Goal: Transaction & Acquisition: Book appointment/travel/reservation

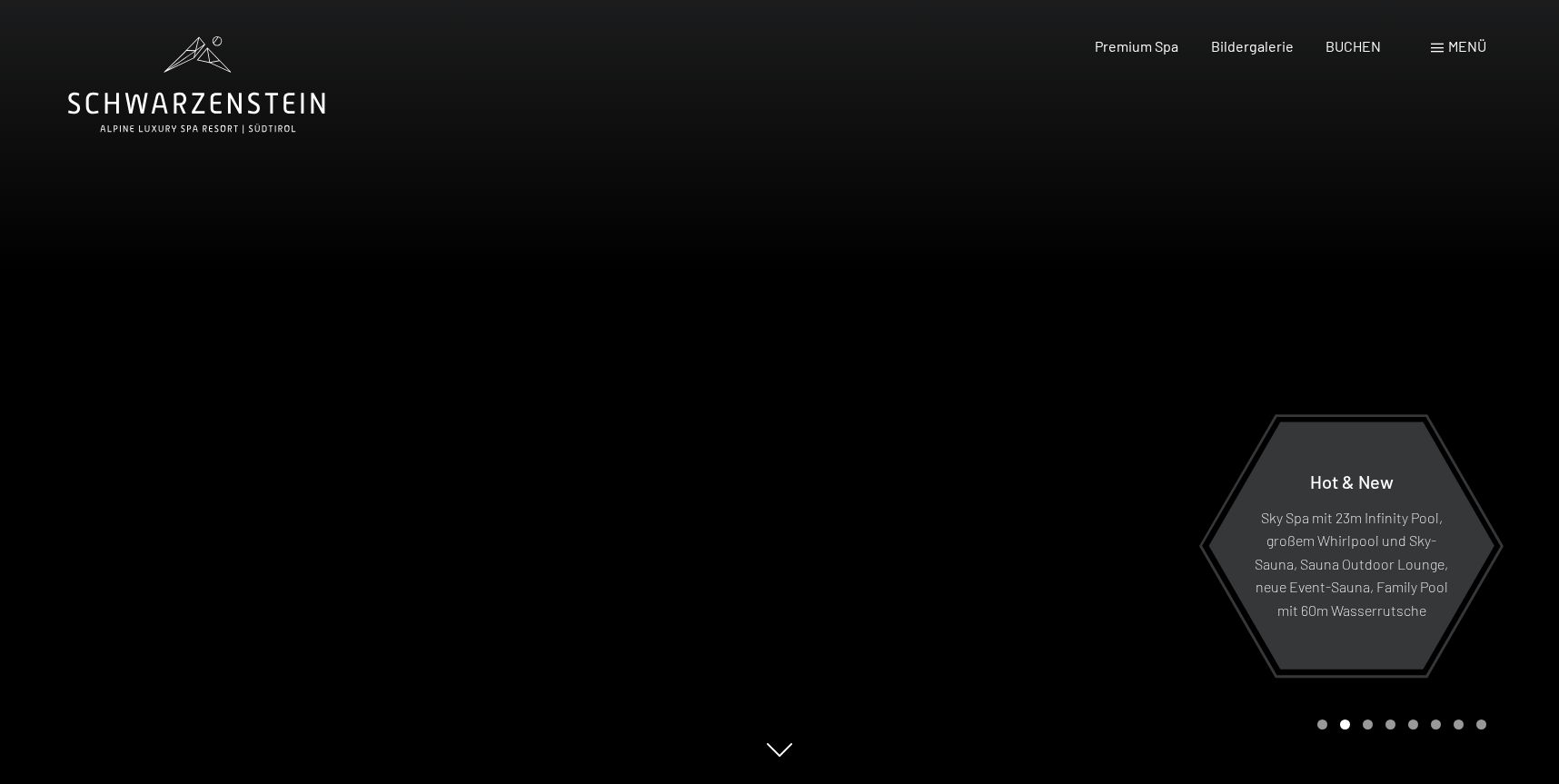
click at [1435, 48] on span at bounding box center [1437, 48] width 12 height 9
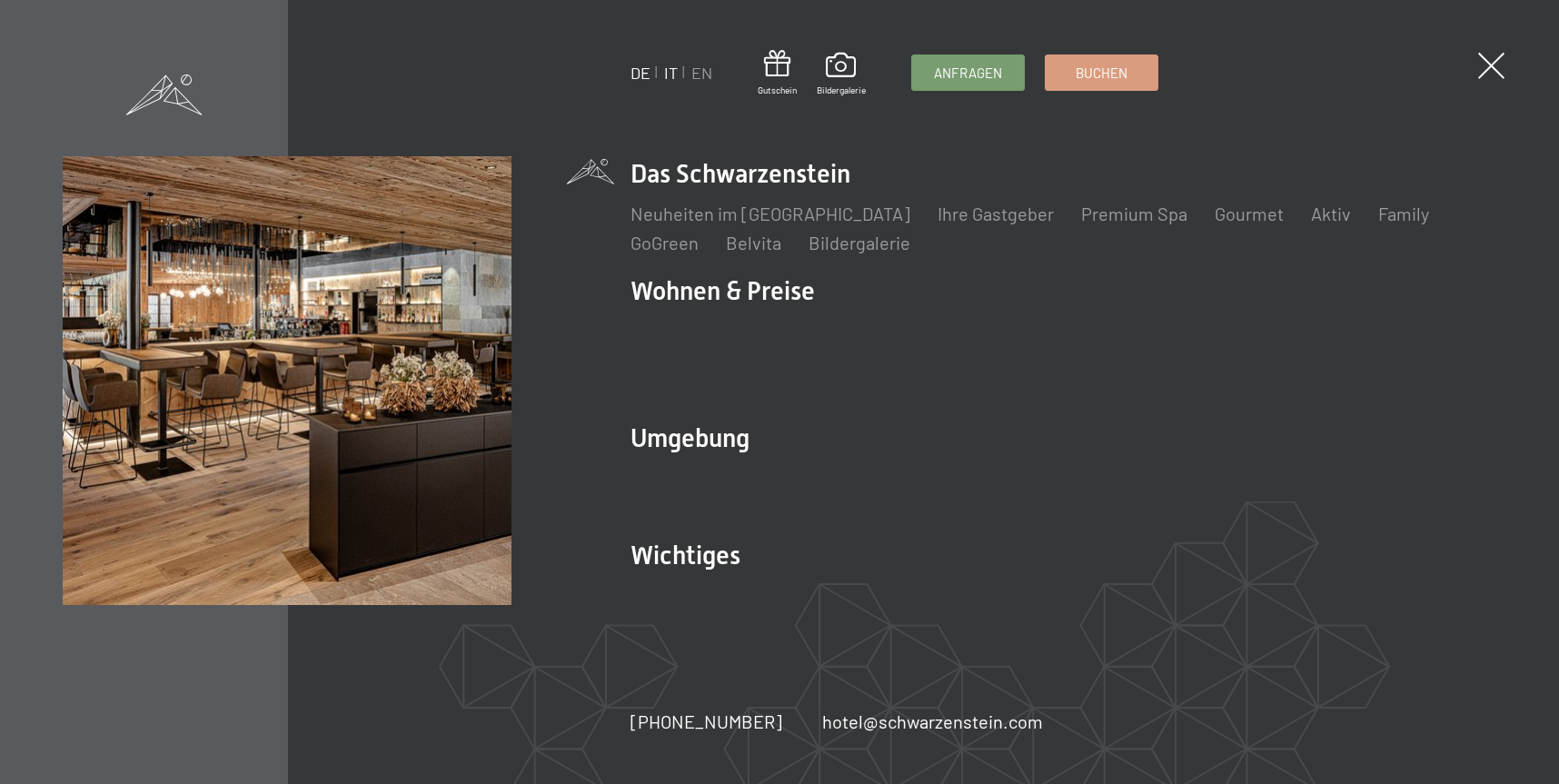
click at [672, 71] on link "IT" at bounding box center [671, 72] width 13 height 20
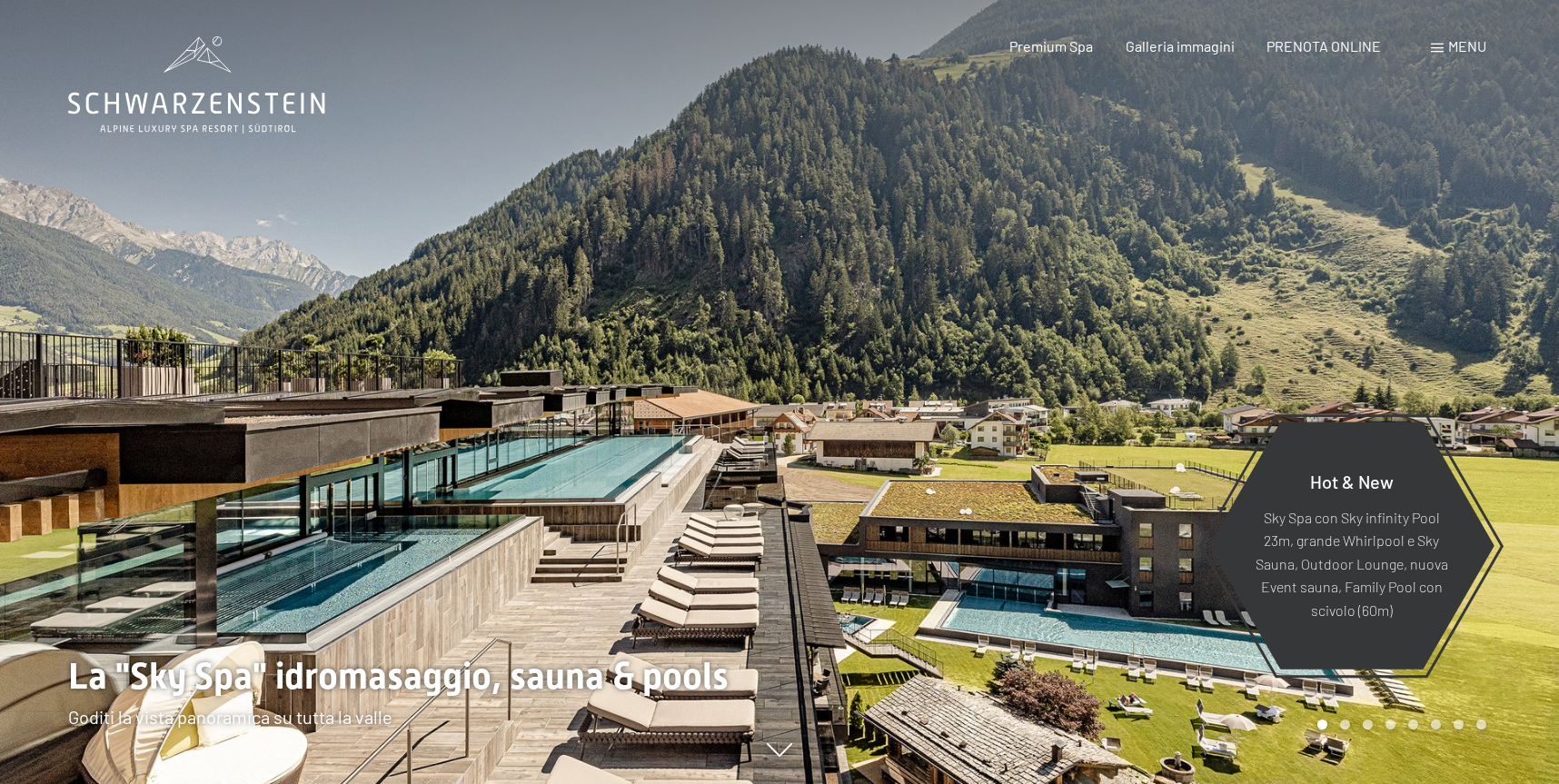
click at [1438, 54] on div "Menu" at bounding box center [1459, 45] width 56 height 20
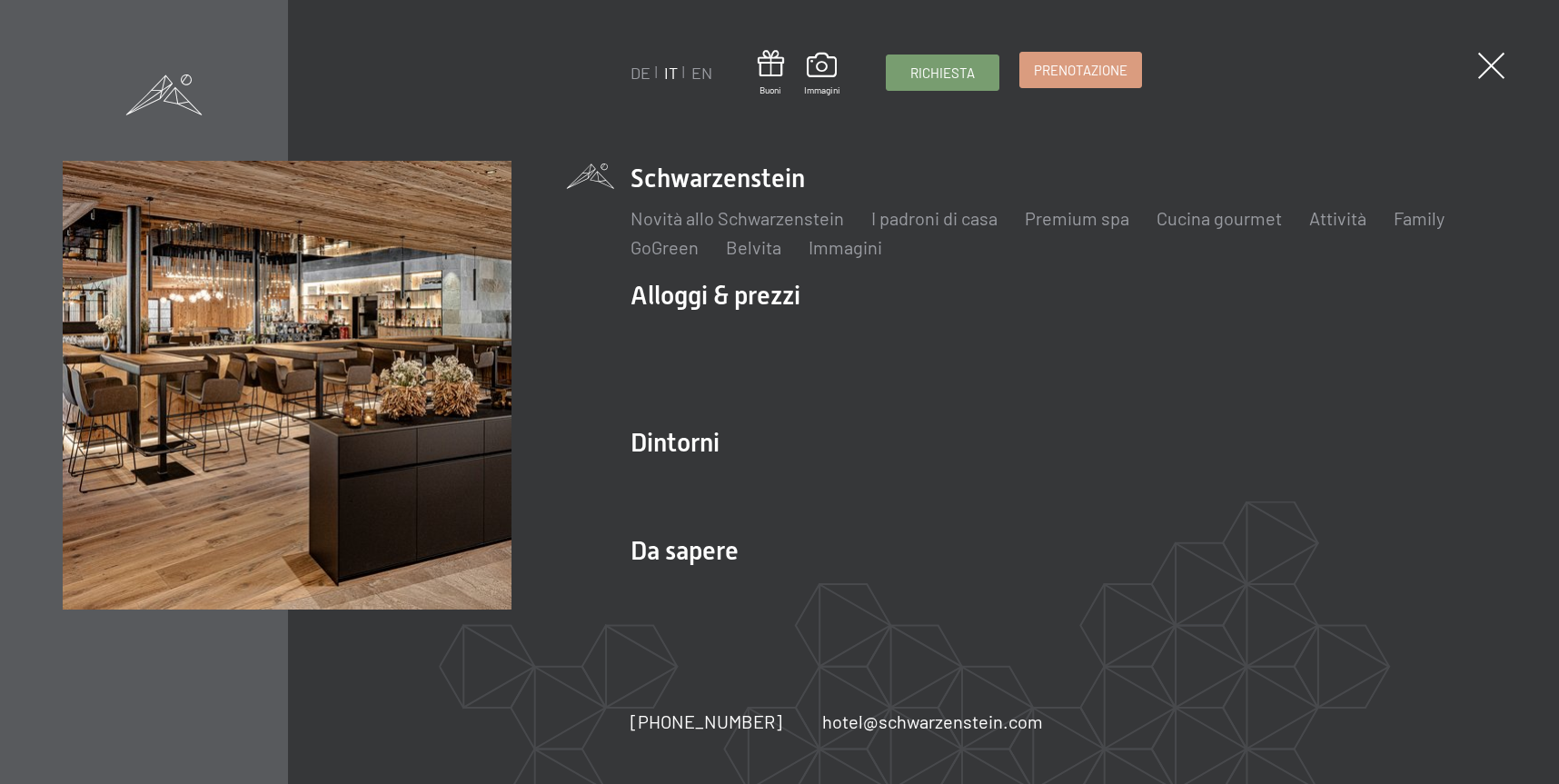
click at [1051, 77] on span "Prenotazione" at bounding box center [1080, 70] width 94 height 19
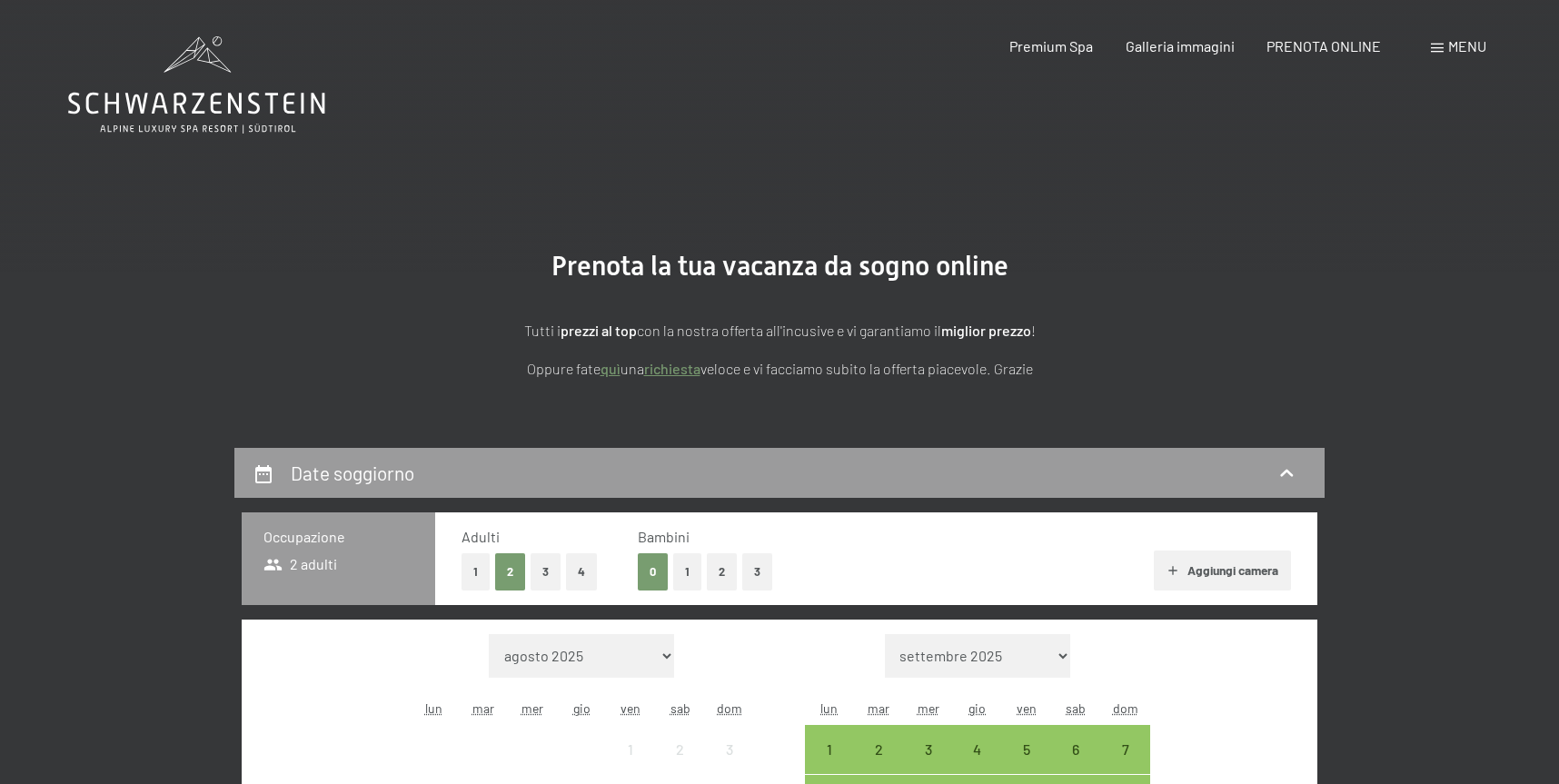
click at [1436, 55] on div "Menu" at bounding box center [1459, 45] width 56 height 20
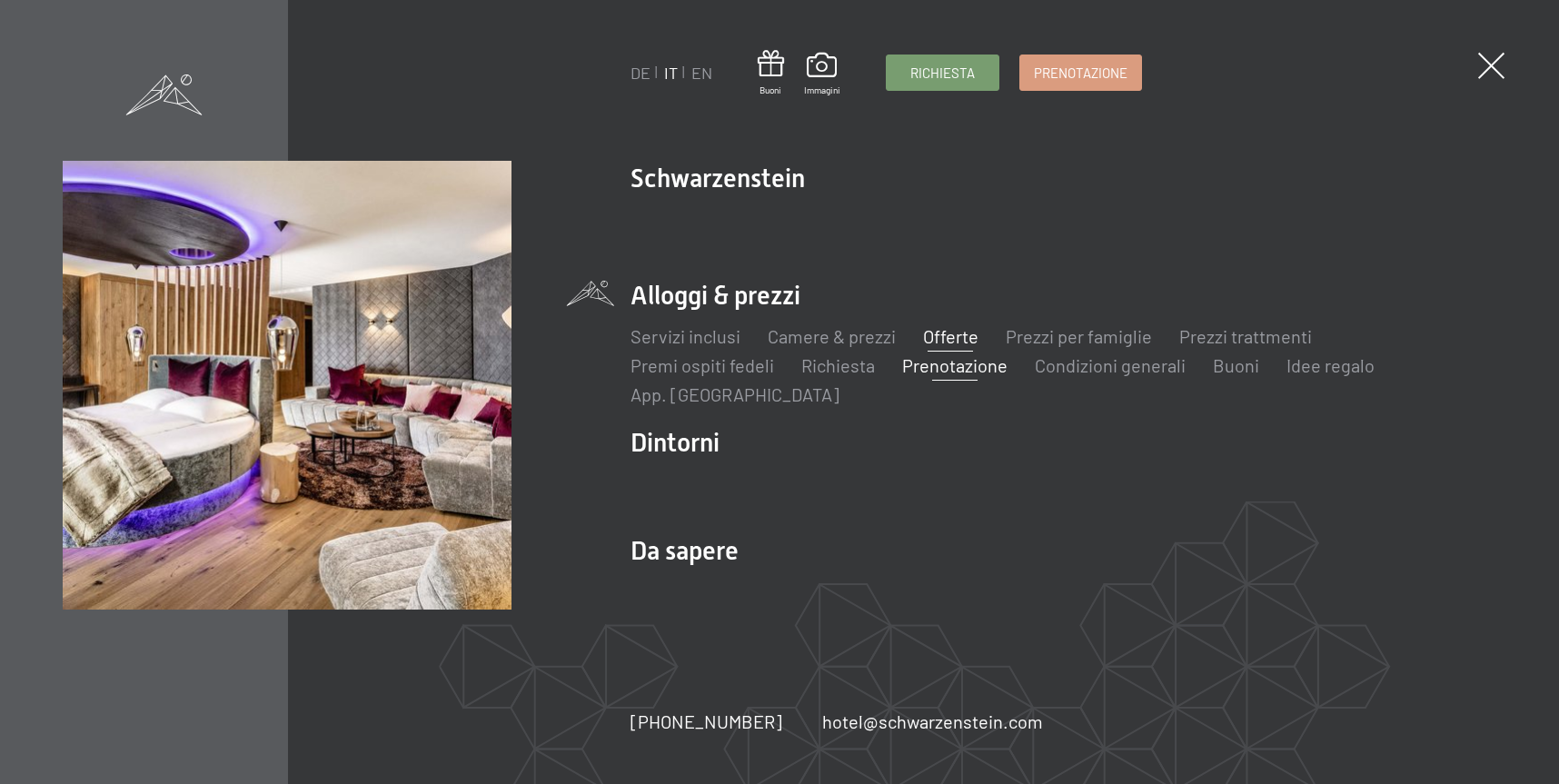
click at [960, 337] on link "Offerte" at bounding box center [951, 336] width 56 height 22
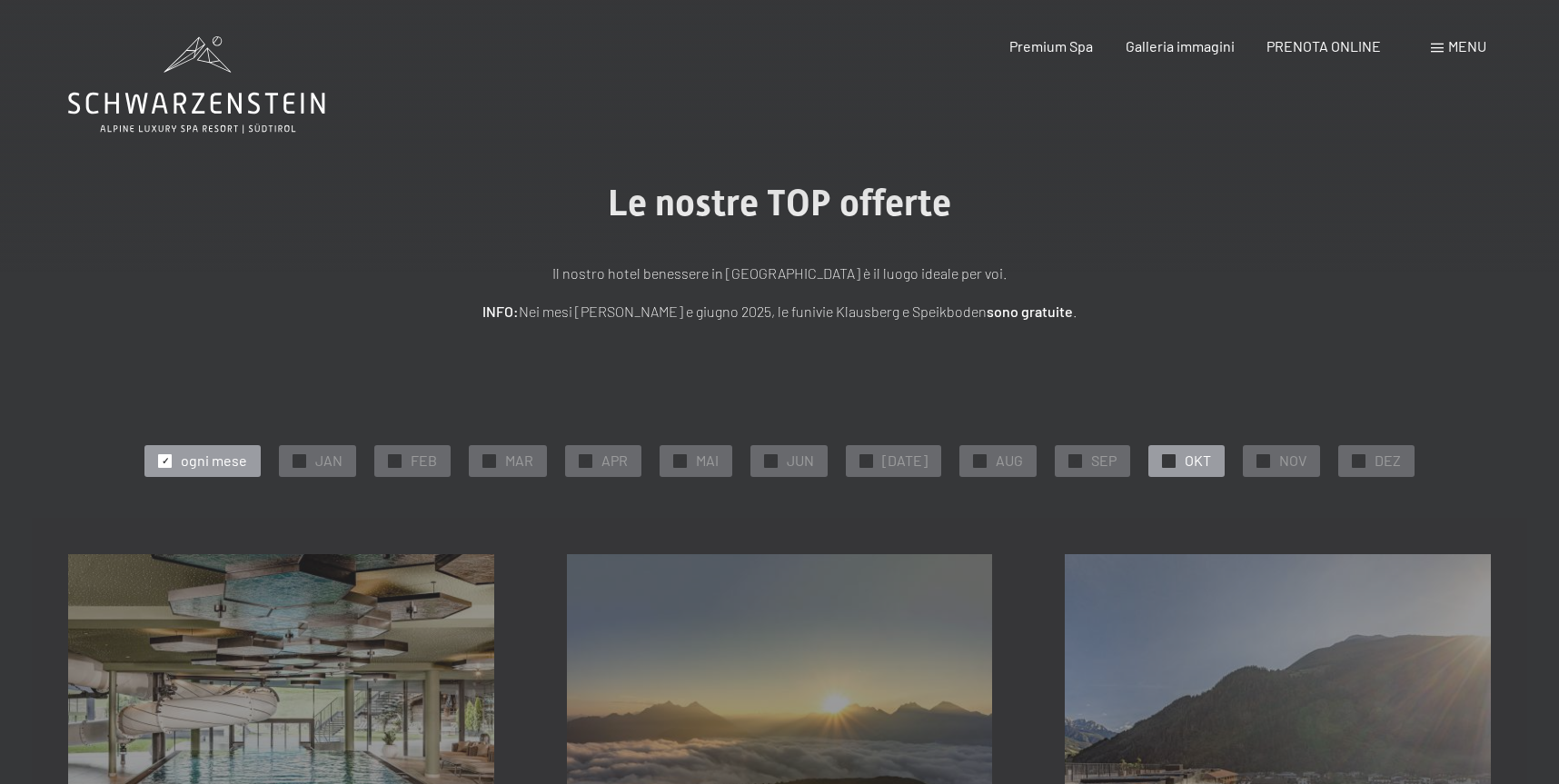
click at [1169, 468] on div "✓ OKT" at bounding box center [1186, 461] width 77 height 31
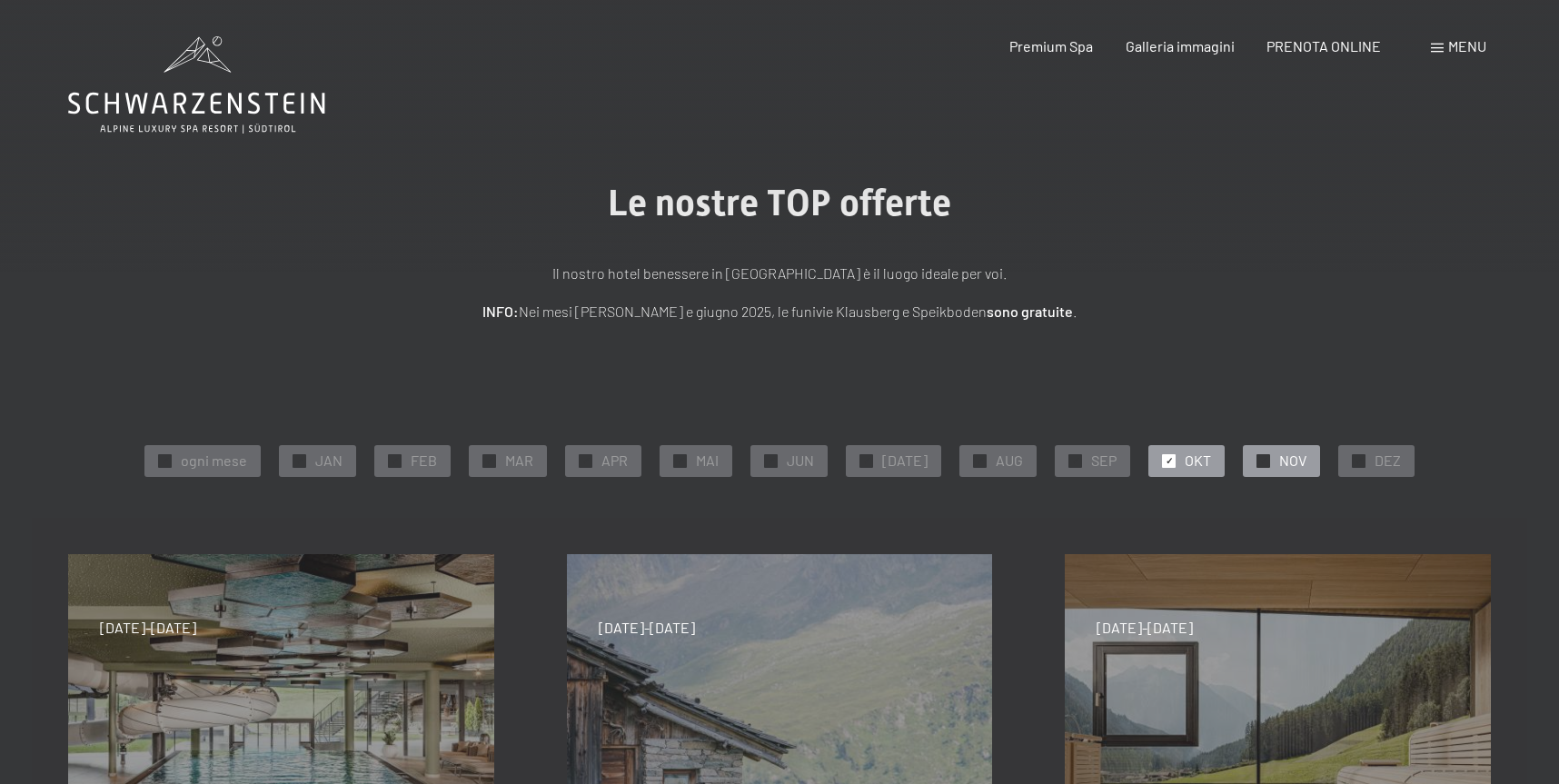
click at [1260, 461] on span "✓" at bounding box center [1264, 460] width 8 height 12
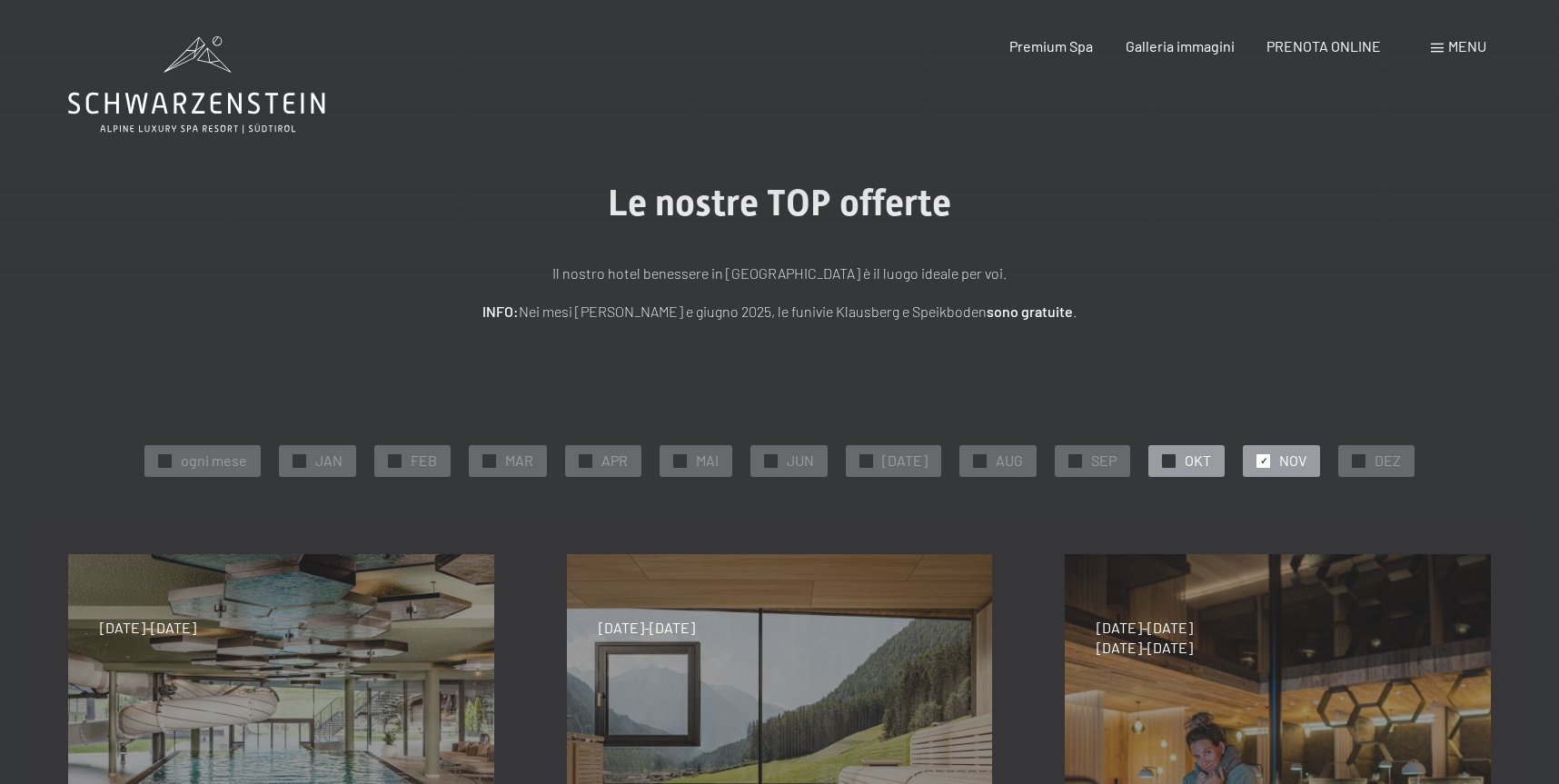
click at [1185, 467] on span "OKT" at bounding box center [1198, 460] width 26 height 20
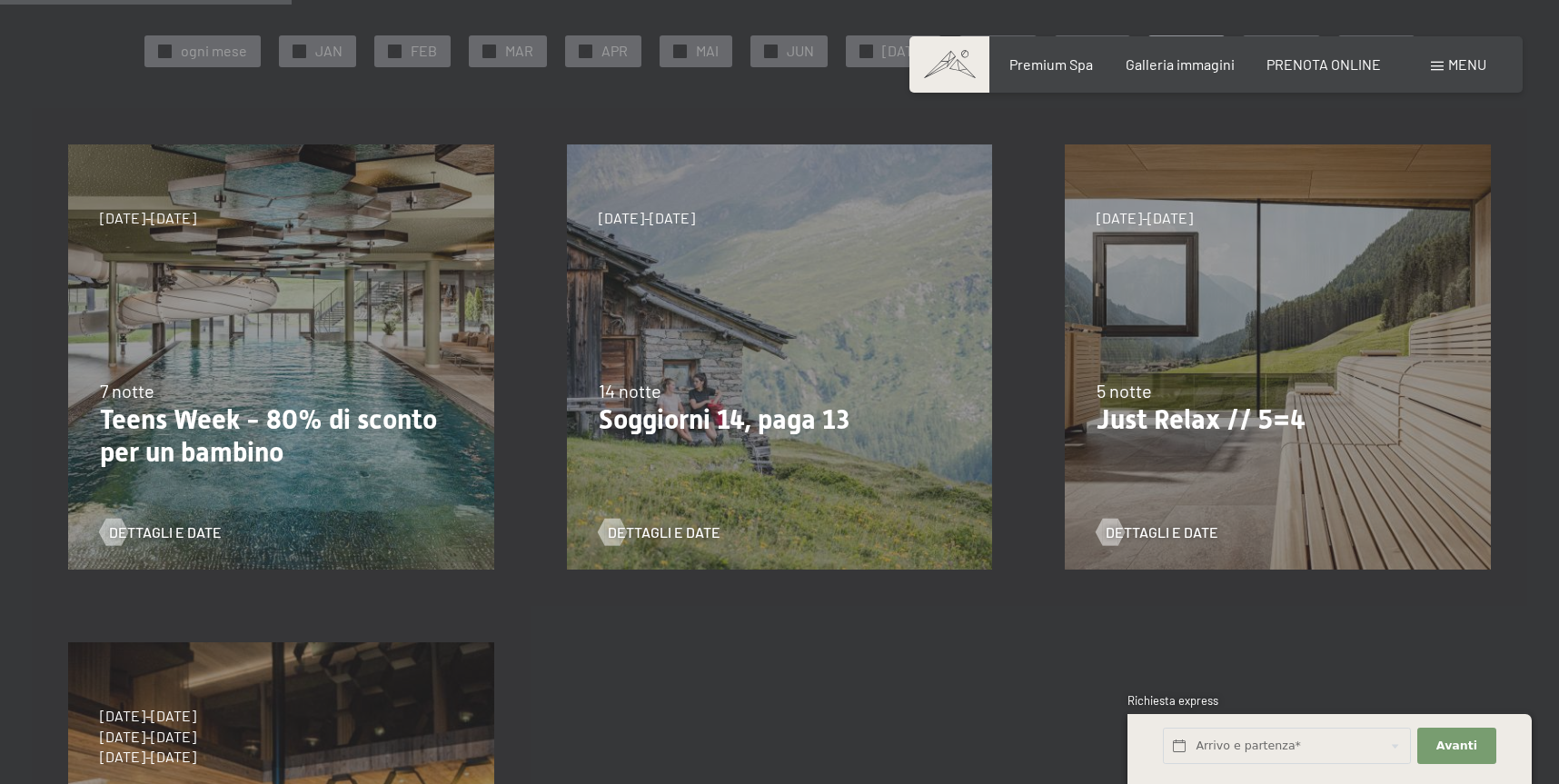
scroll to position [374, 0]
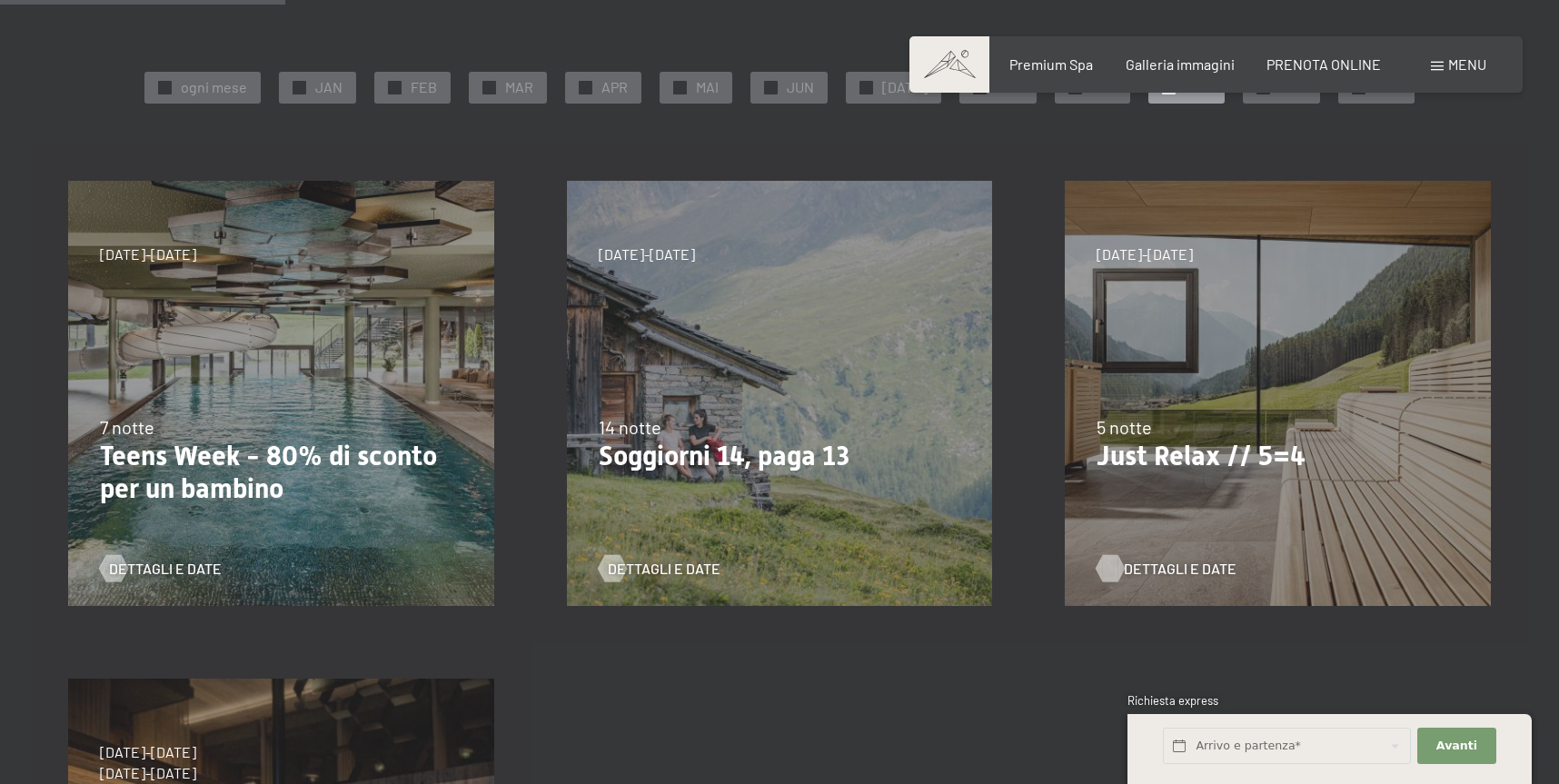
click at [1128, 570] on span "Dettagli e Date" at bounding box center [1180, 568] width 113 height 20
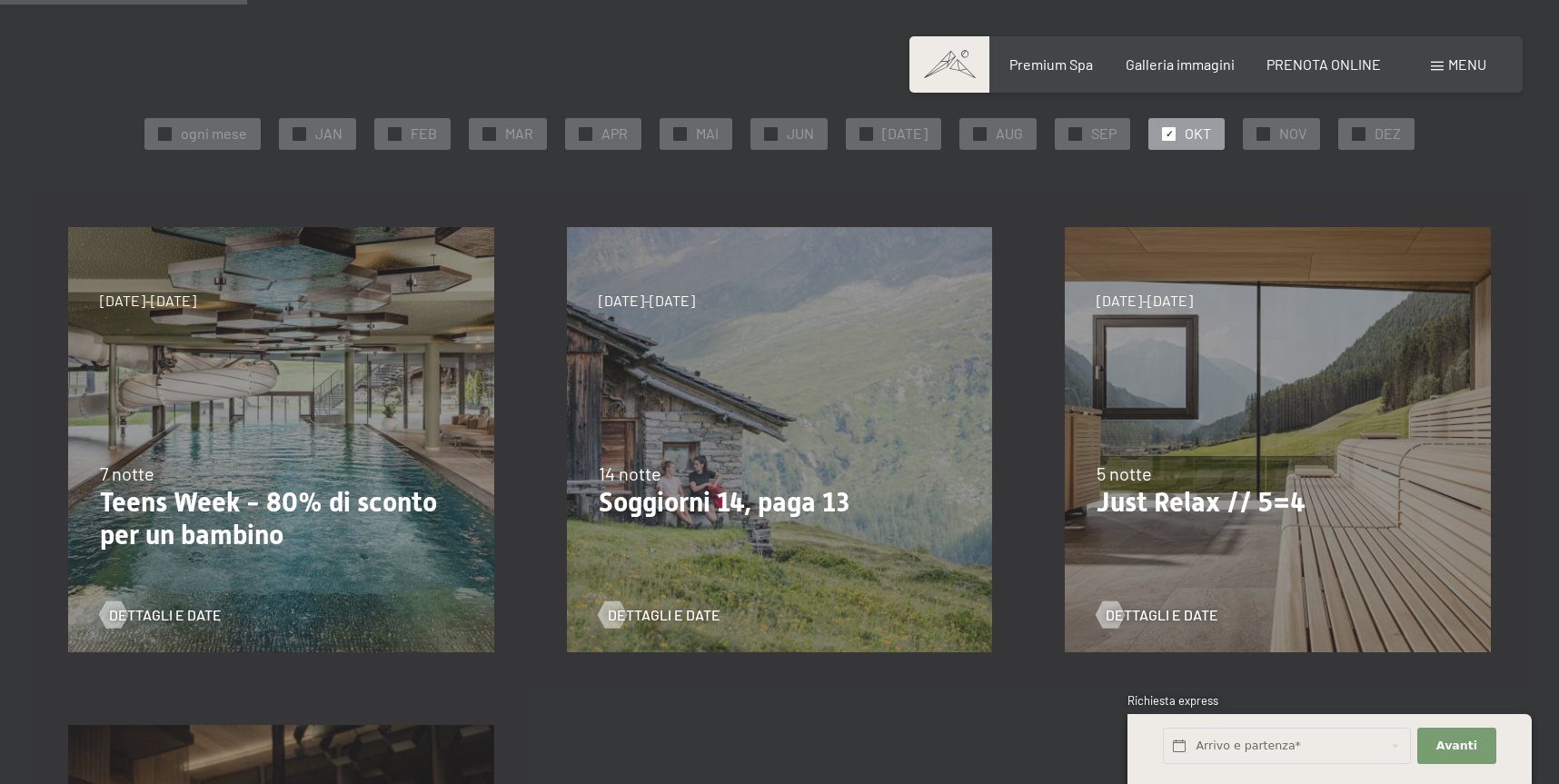
scroll to position [265, 0]
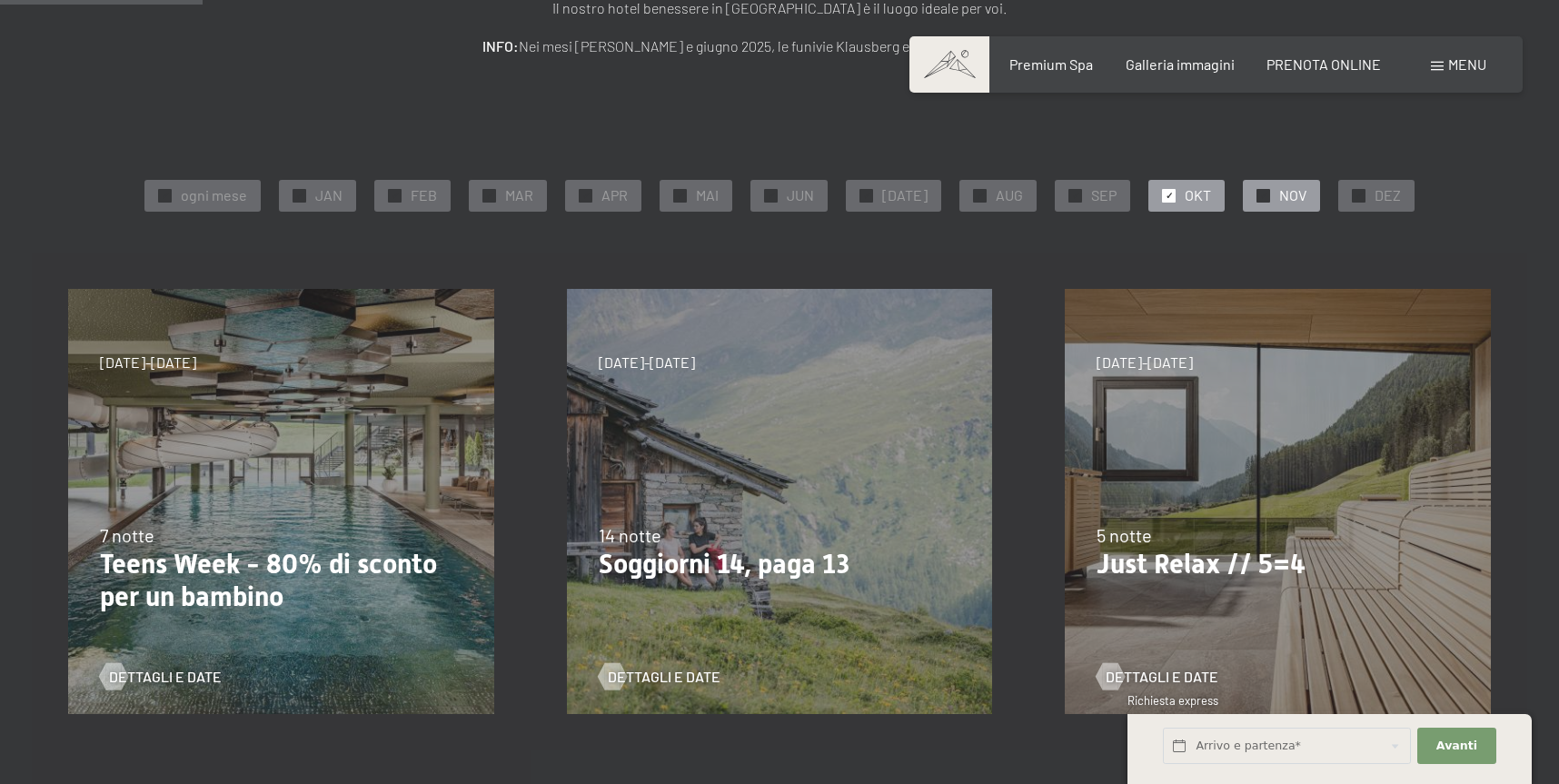
click at [1255, 206] on div "✓ NOV" at bounding box center [1282, 195] width 78 height 31
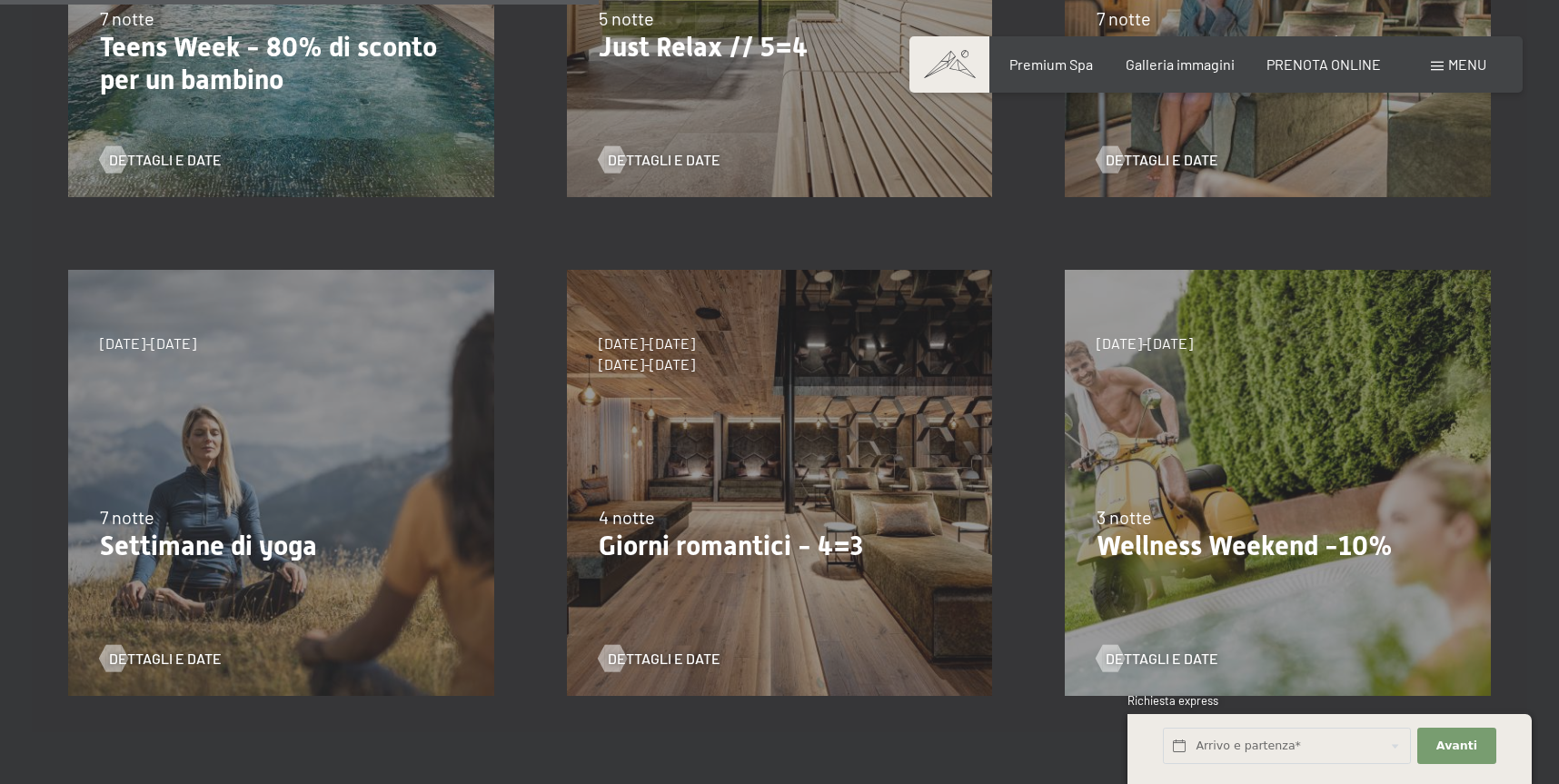
scroll to position [769, 0]
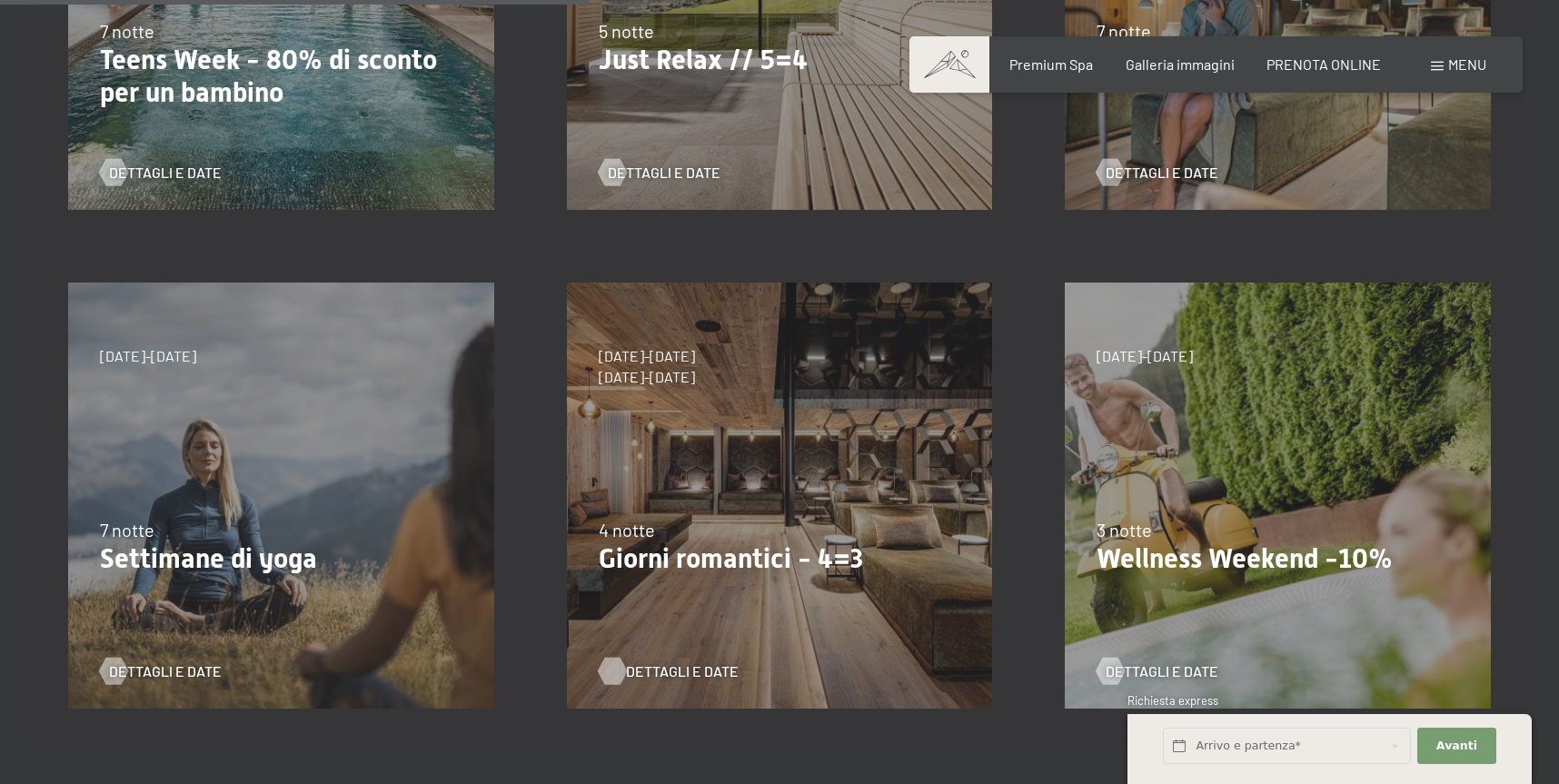
click at [654, 676] on span "Dettagli e Date" at bounding box center [682, 671] width 113 height 20
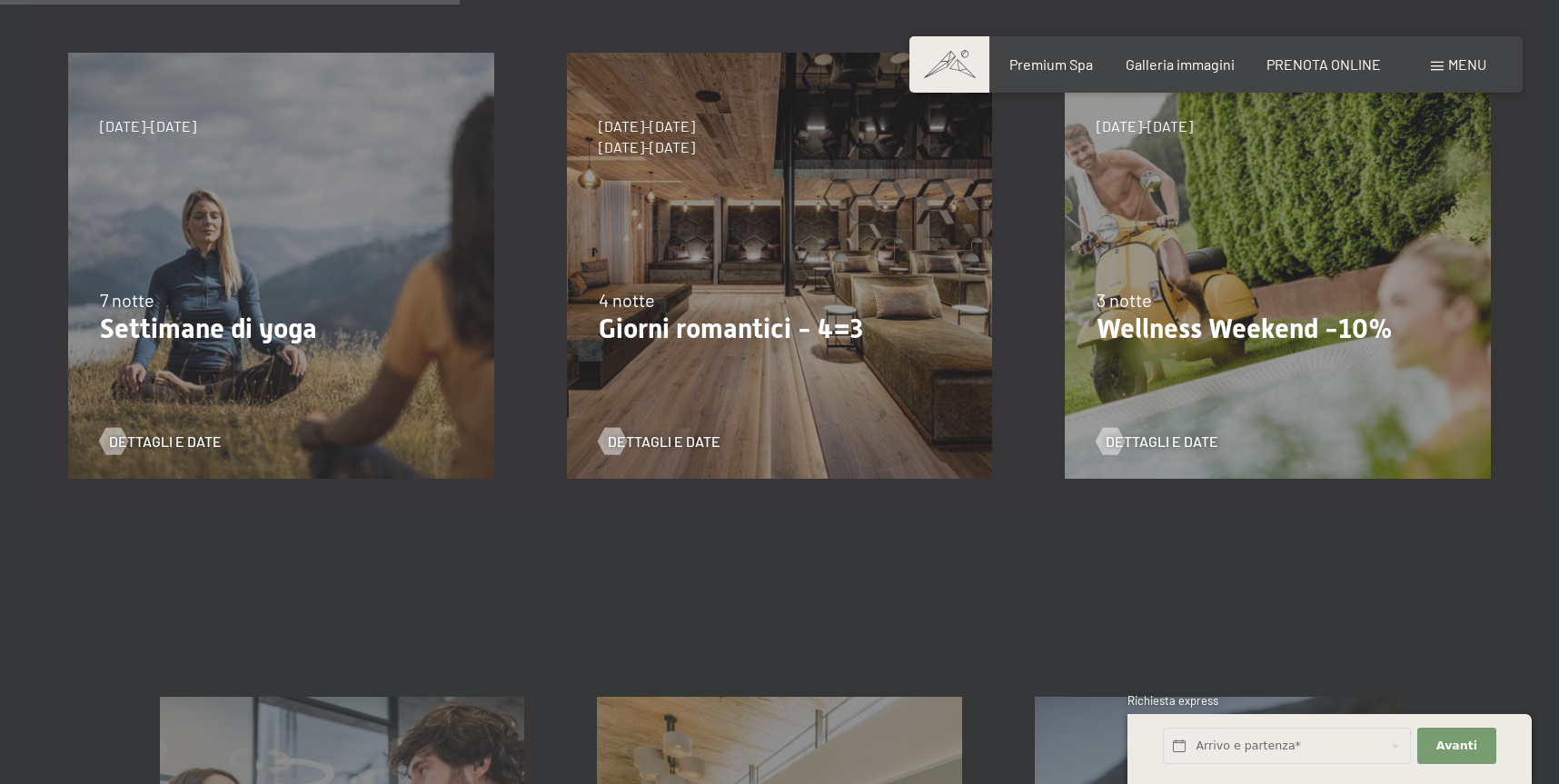
scroll to position [0, 0]
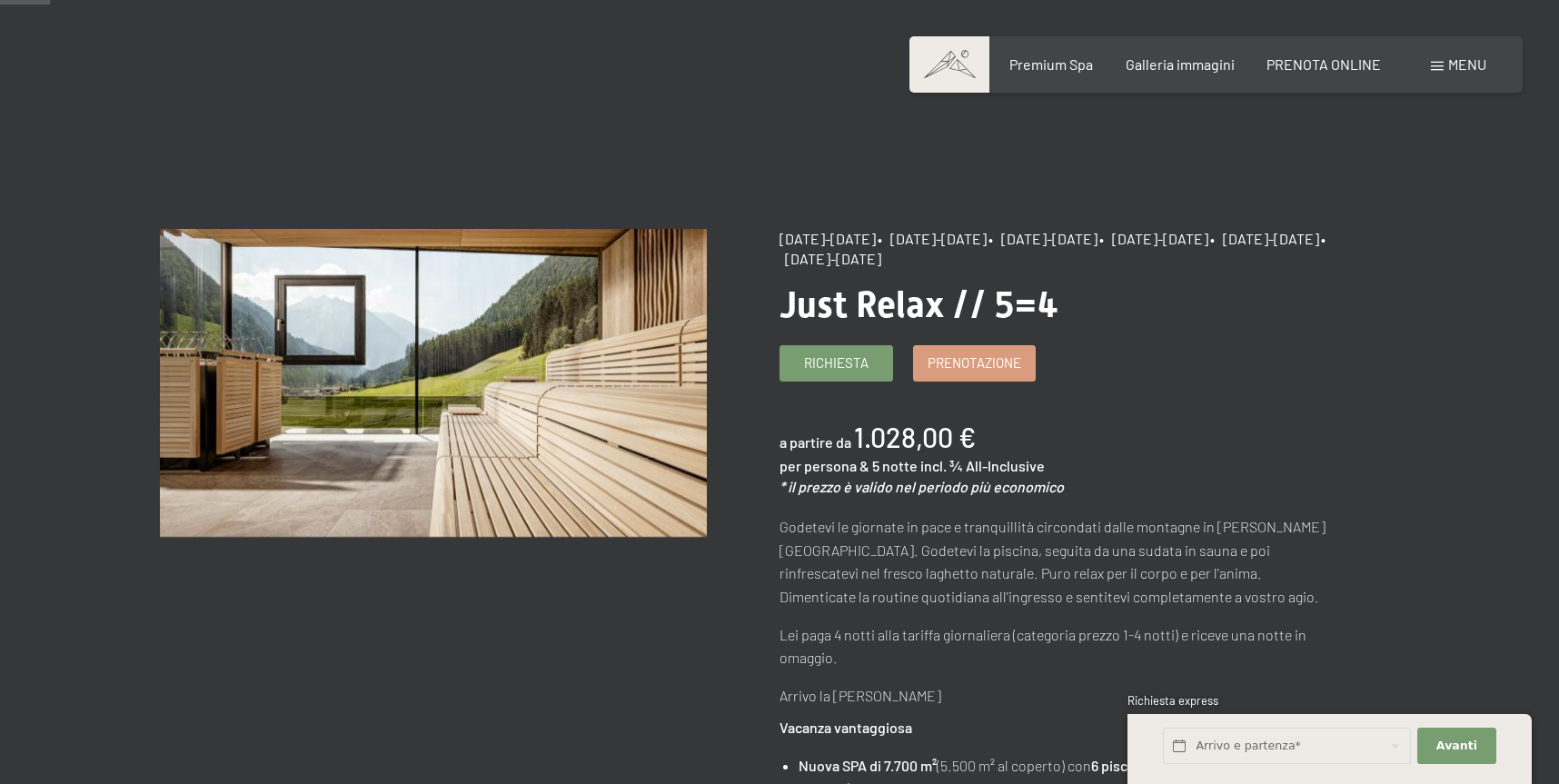
scroll to position [20, 0]
